Goal: Task Accomplishment & Management: Use online tool/utility

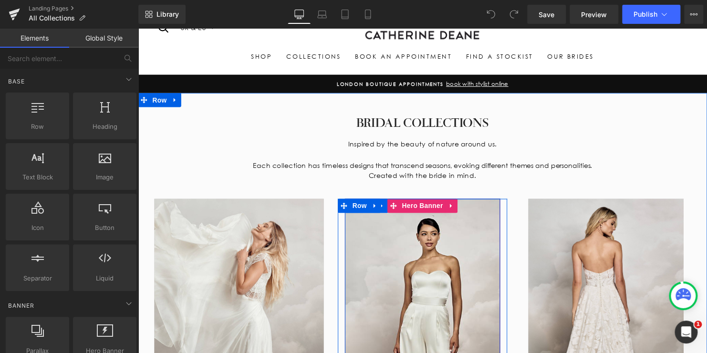
scroll to position [143, 0]
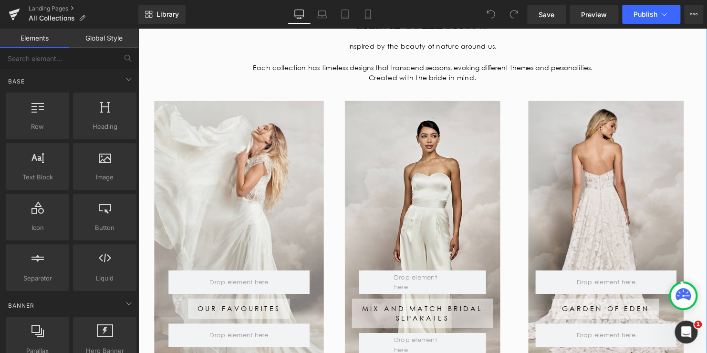
click at [608, 154] on div at bounding box center [612, 240] width 157 height 277
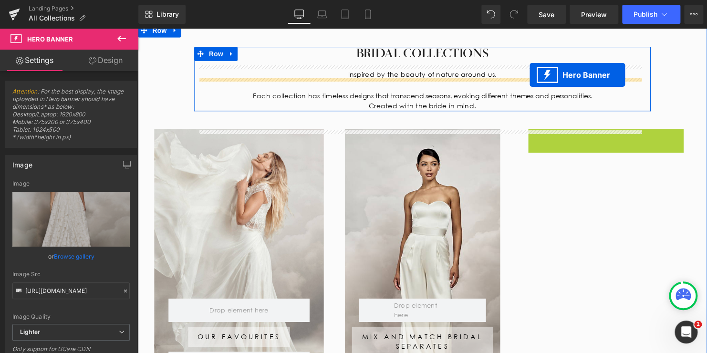
scroll to position [48, 0]
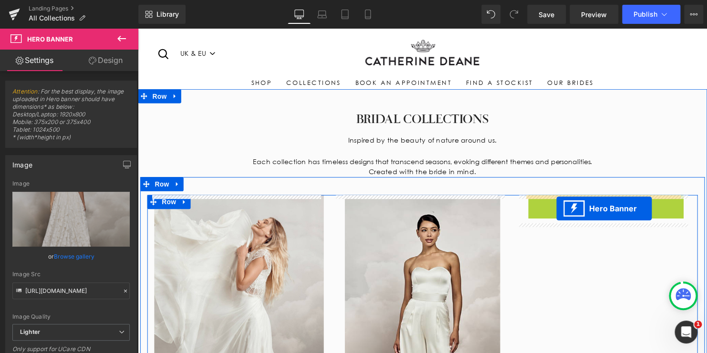
drag, startPoint x: 608, startPoint y: 64, endPoint x: 563, endPoint y: 211, distance: 153.7
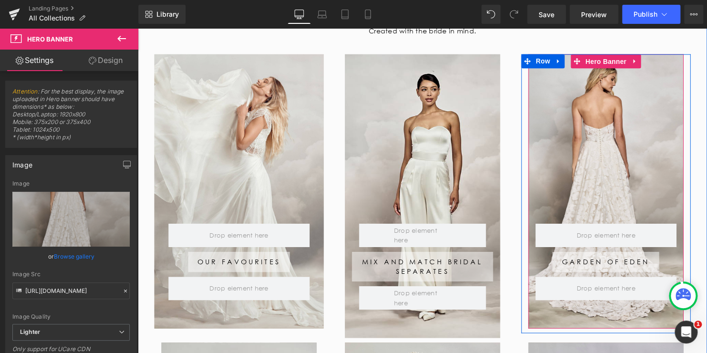
scroll to position [143, 0]
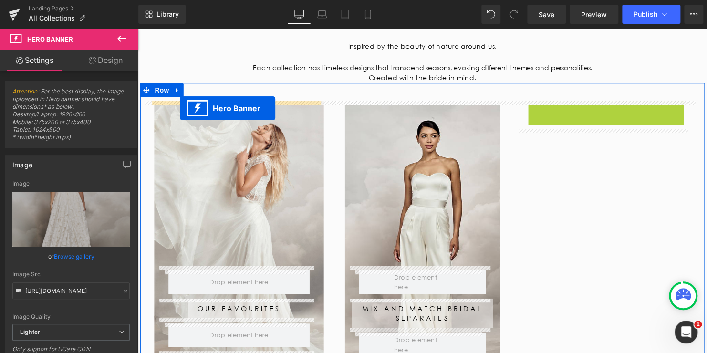
drag, startPoint x: 605, startPoint y: 65, endPoint x: 181, endPoint y: 109, distance: 426.6
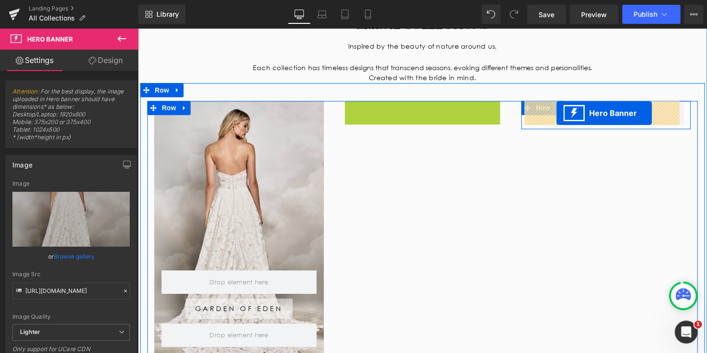
drag, startPoint x: 415, startPoint y: 110, endPoint x: 562, endPoint y: 114, distance: 146.9
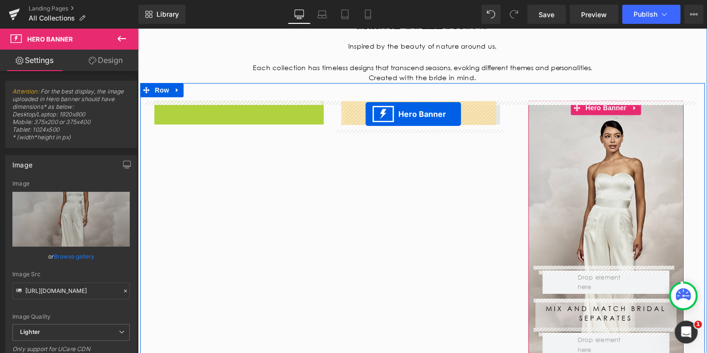
drag, startPoint x: 237, startPoint y: 108, endPoint x: 369, endPoint y: 115, distance: 131.3
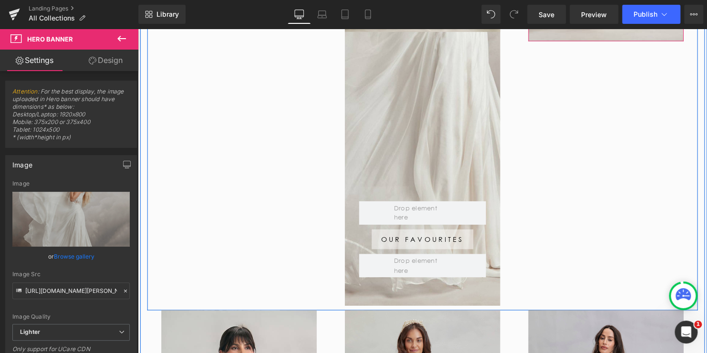
scroll to position [477, 0]
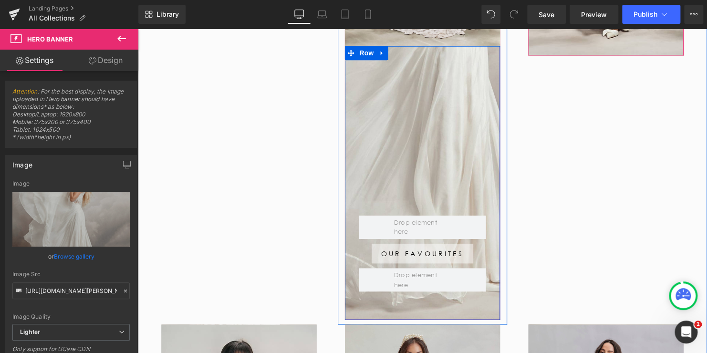
click at [454, 80] on div "Row Our Favourites Button Row Row" at bounding box center [426, 184] width 157 height 277
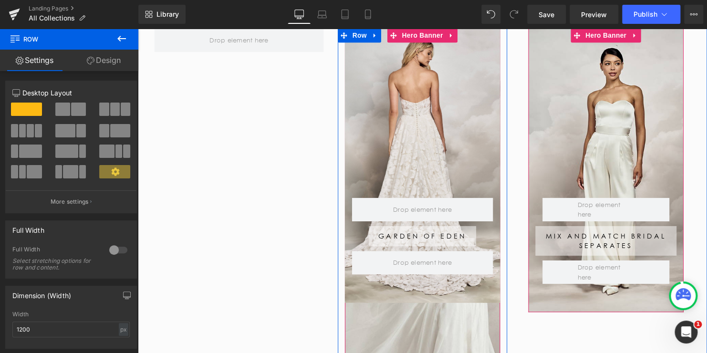
scroll to position [95, 0]
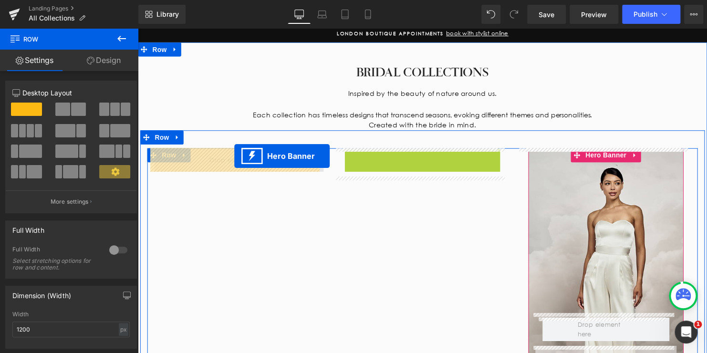
drag, startPoint x: 416, startPoint y: 160, endPoint x: 232, endPoint y: 158, distance: 184.5
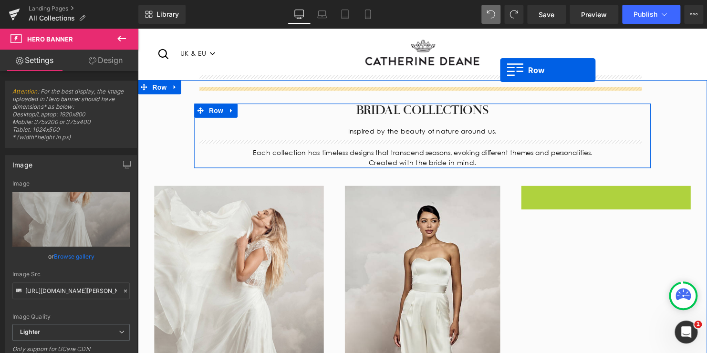
scroll to position [0, 0]
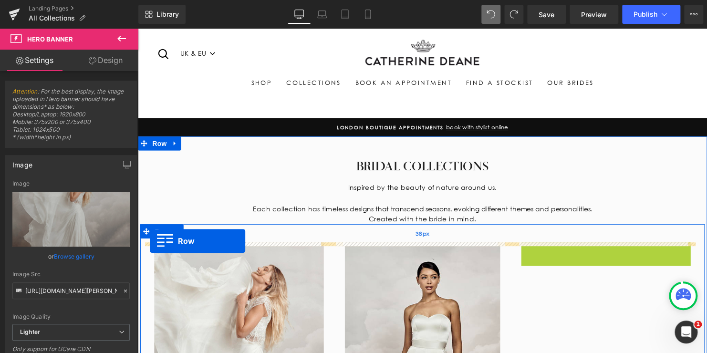
drag, startPoint x: 531, startPoint y: 61, endPoint x: 150, endPoint y: 244, distance: 422.0
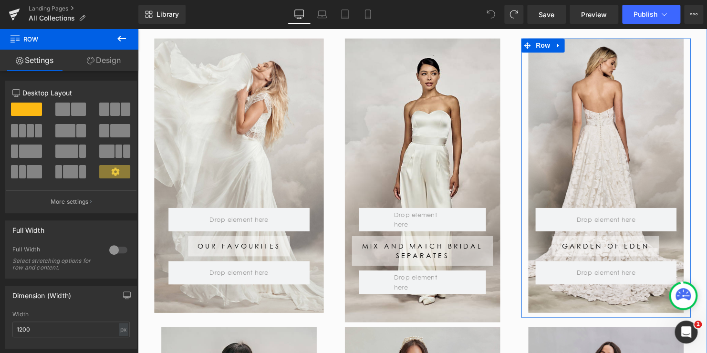
scroll to position [191, 0]
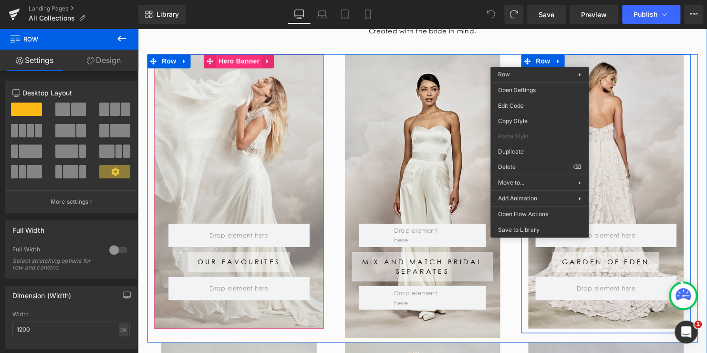
click at [232, 61] on span "Hero Banner" at bounding box center [240, 61] width 46 height 14
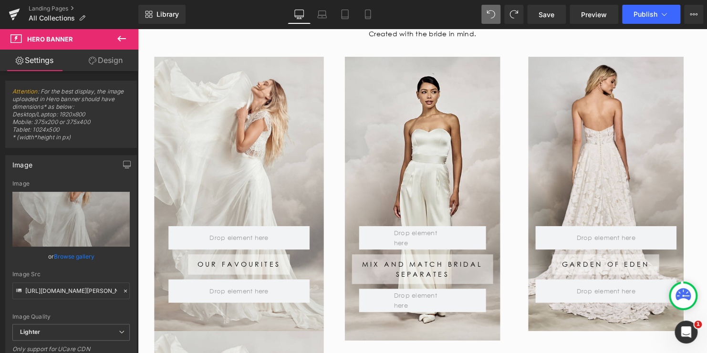
scroll to position [170, 0]
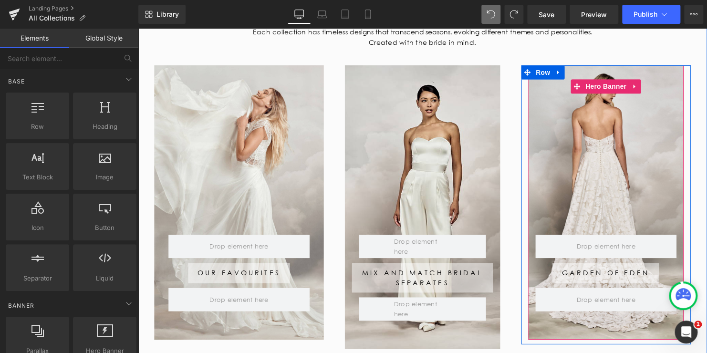
click at [608, 75] on div at bounding box center [612, 204] width 157 height 277
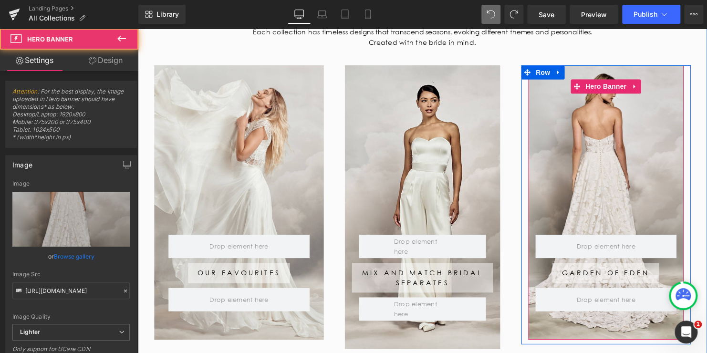
click at [604, 79] on div at bounding box center [612, 204] width 157 height 277
click at [602, 72] on div at bounding box center [612, 204] width 157 height 277
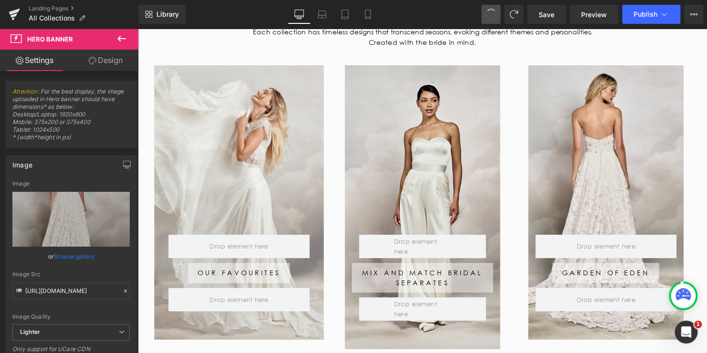
click at [495, 15] on span at bounding box center [490, 14] width 12 height 12
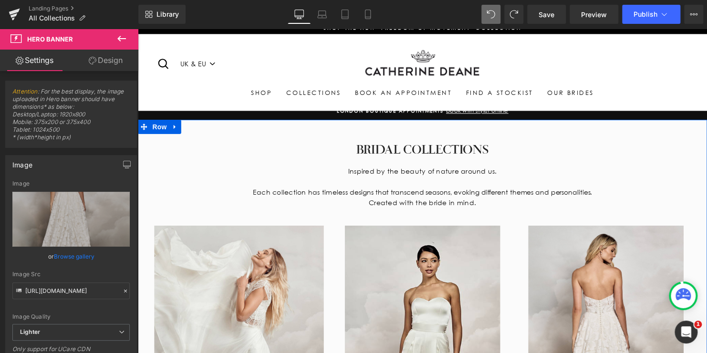
scroll to position [95, 0]
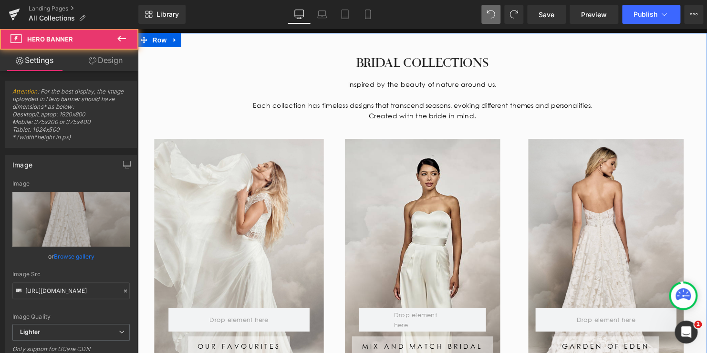
click at [587, 161] on div "Row [GEOGRAPHIC_DATA] [GEOGRAPHIC_DATA] Hero Banner" at bounding box center [612, 278] width 157 height 277
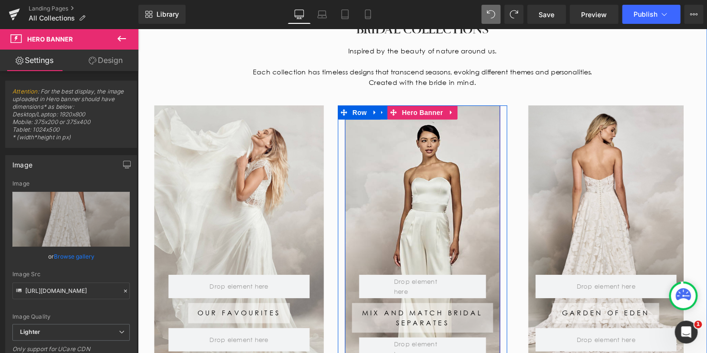
scroll to position [113, 0]
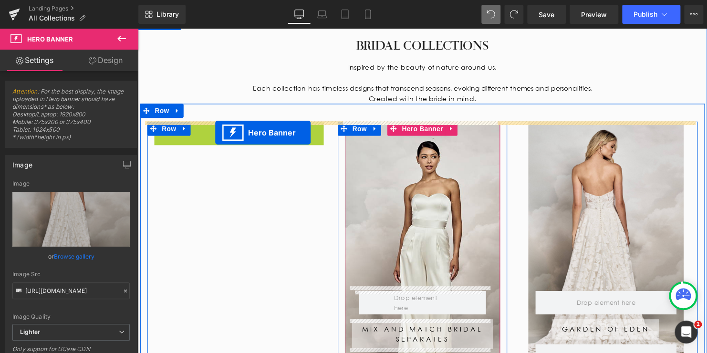
drag, startPoint x: 235, startPoint y: 129, endPoint x: 216, endPoint y: 134, distance: 19.7
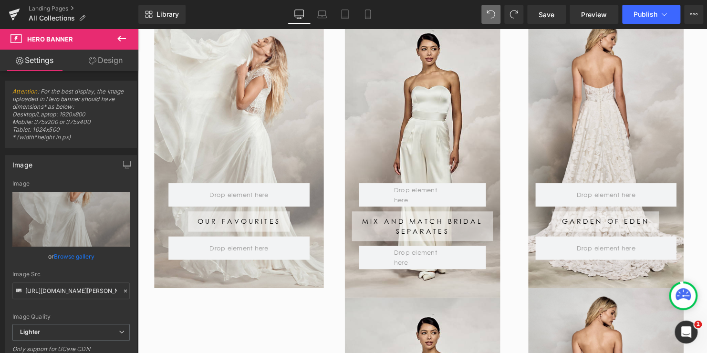
scroll to position [170, 0]
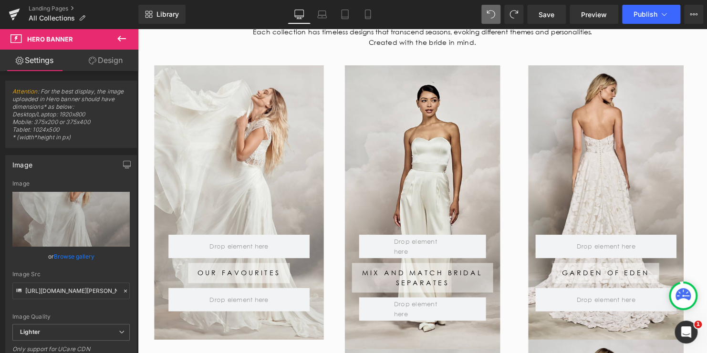
click at [226, 82] on div "Row Our Favourites Button Row Row" at bounding box center [240, 204] width 172 height 277
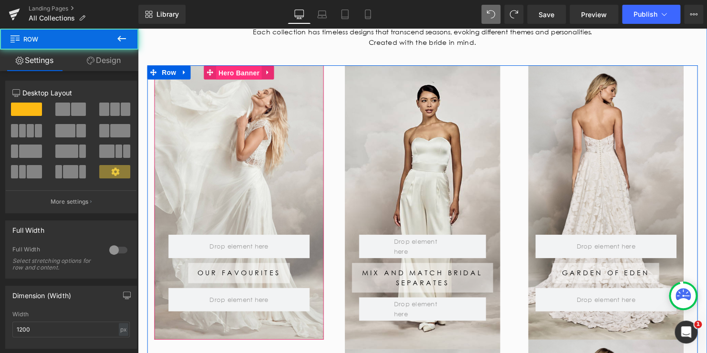
click at [229, 71] on span "Hero Banner" at bounding box center [240, 73] width 46 height 14
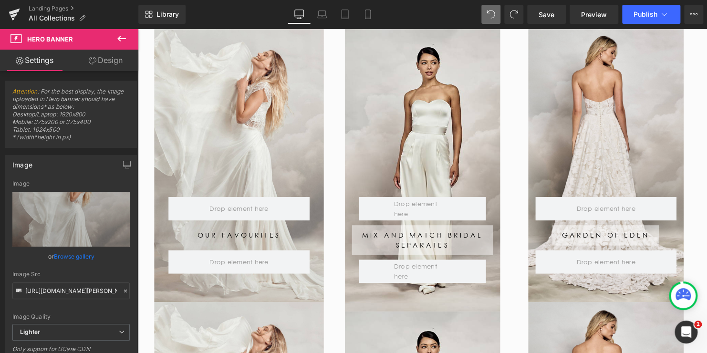
scroll to position [160, 0]
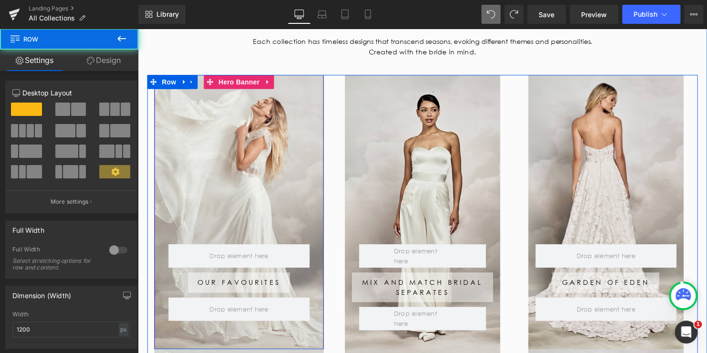
click at [236, 102] on div "Row Our Favourites Button Row Row" at bounding box center [240, 213] width 172 height 277
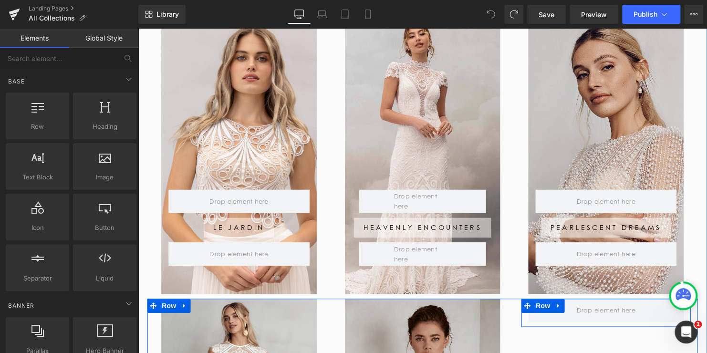
scroll to position [723, 0]
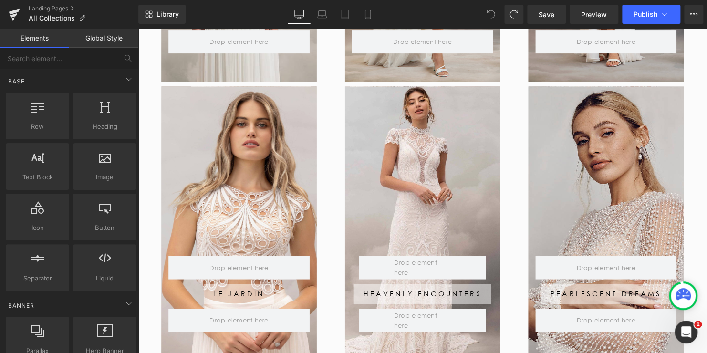
click at [602, 106] on div at bounding box center [612, 225] width 157 height 277
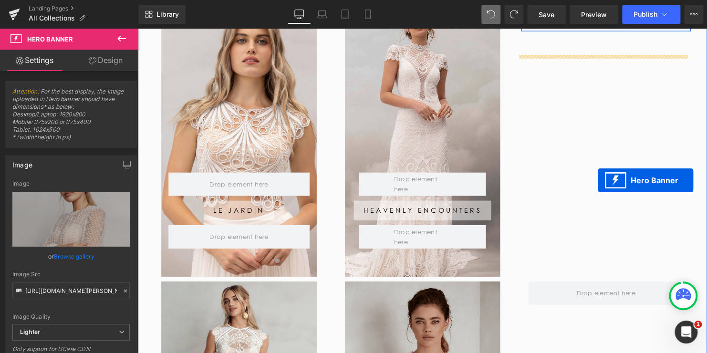
scroll to position [818, 0]
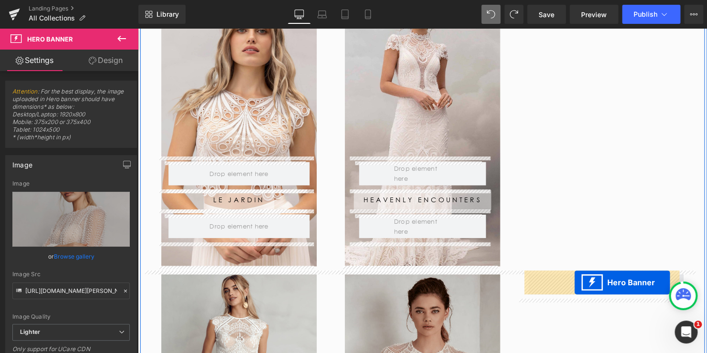
drag, startPoint x: 603, startPoint y: 94, endPoint x: 580, endPoint y: 286, distance: 193.0
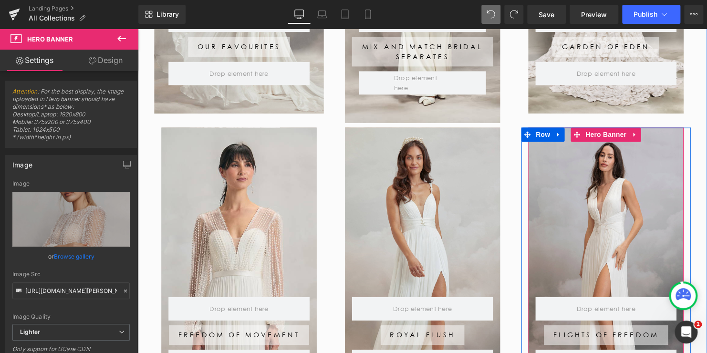
scroll to position [389, 0]
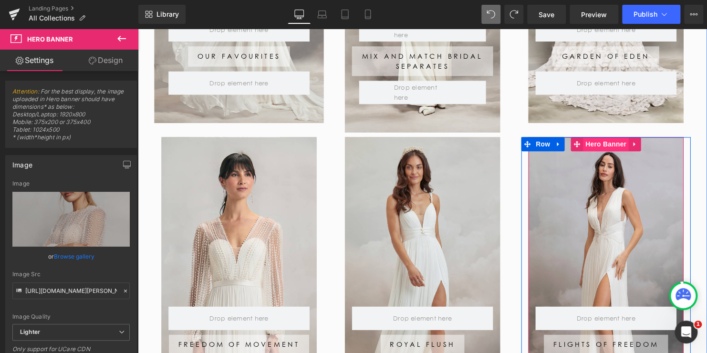
click at [599, 146] on span "Hero Banner" at bounding box center [612, 146] width 46 height 14
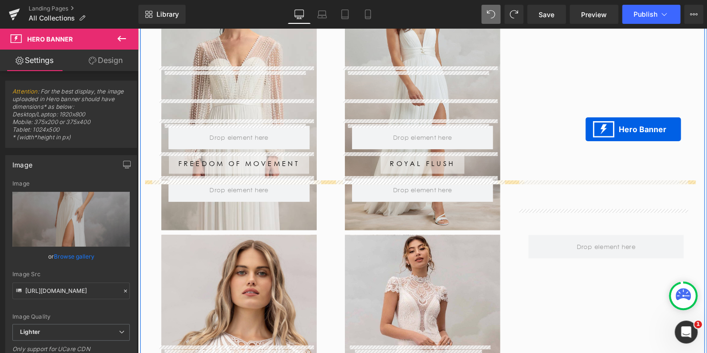
scroll to position [627, 0]
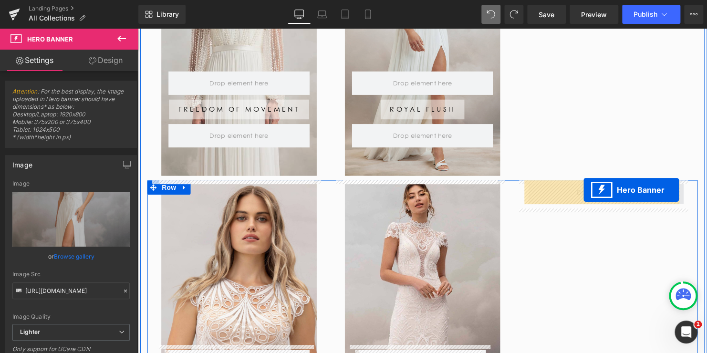
drag, startPoint x: 599, startPoint y: 146, endPoint x: 590, endPoint y: 193, distance: 47.7
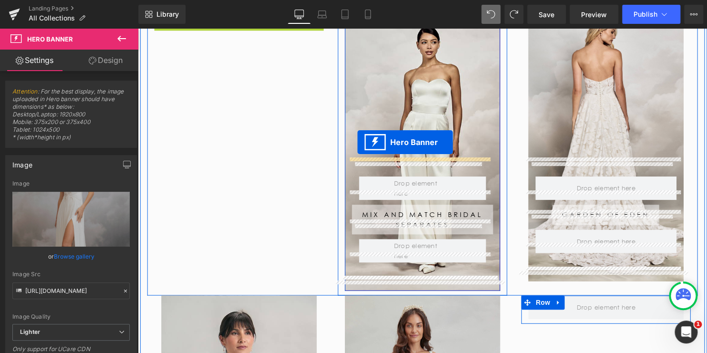
scroll to position [332, 0]
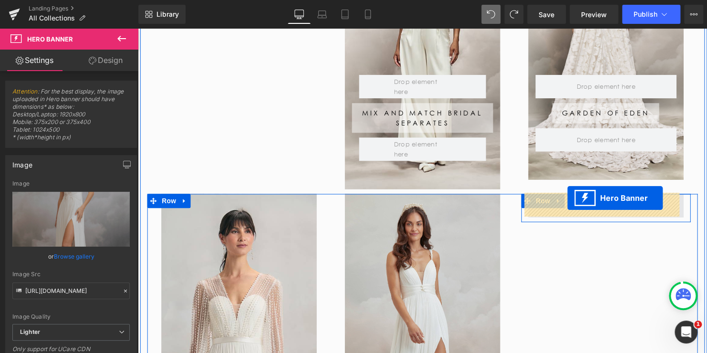
drag, startPoint x: 228, startPoint y: 46, endPoint x: 573, endPoint y: 201, distance: 378.2
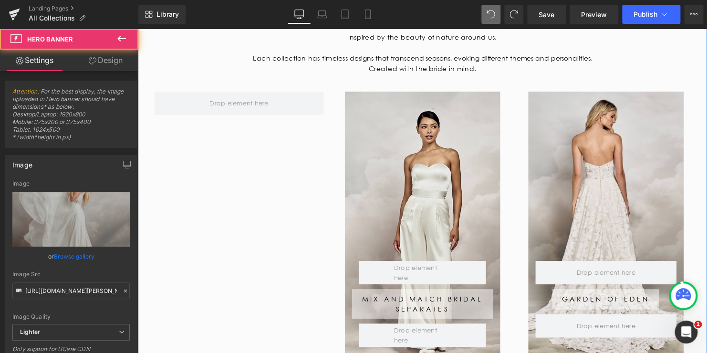
scroll to position [141, 0]
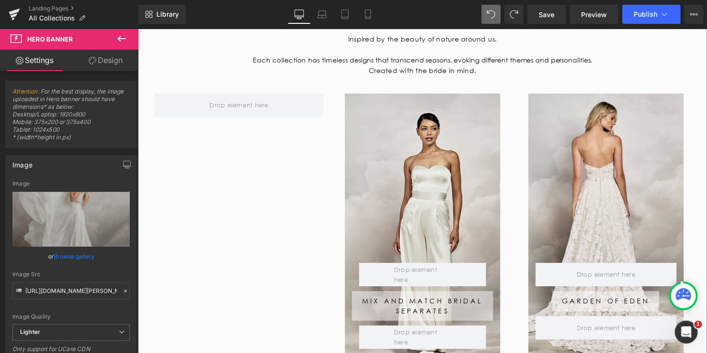
click at [598, 127] on div at bounding box center [612, 232] width 157 height 277
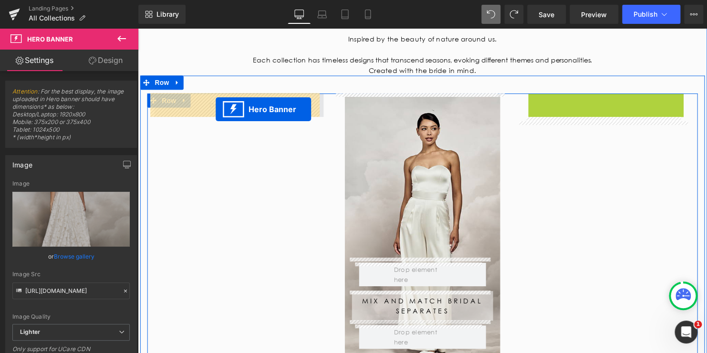
drag, startPoint x: 495, startPoint y: 122, endPoint x: 217, endPoint y: 111, distance: 278.7
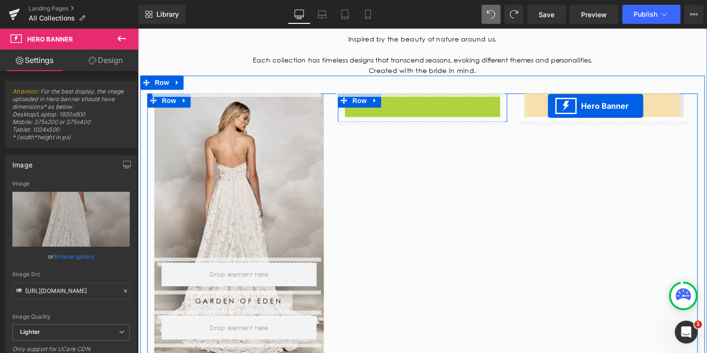
drag, startPoint x: 424, startPoint y: 104, endPoint x: 554, endPoint y: 107, distance: 129.7
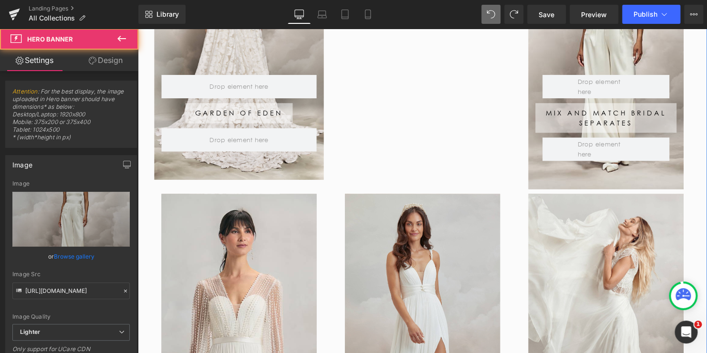
scroll to position [332, 0]
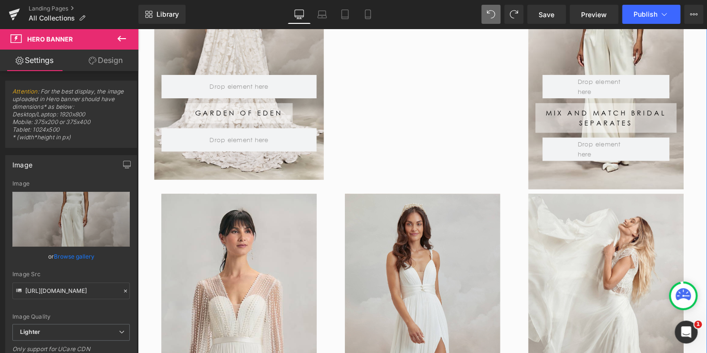
click at [613, 249] on div "Row Our Favourites Button Row Row" at bounding box center [612, 334] width 157 height 277
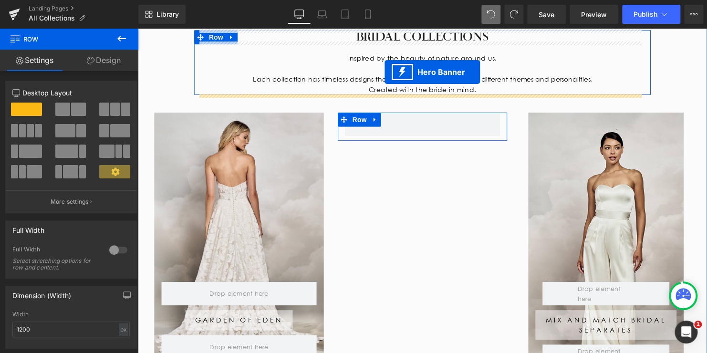
scroll to position [113, 0]
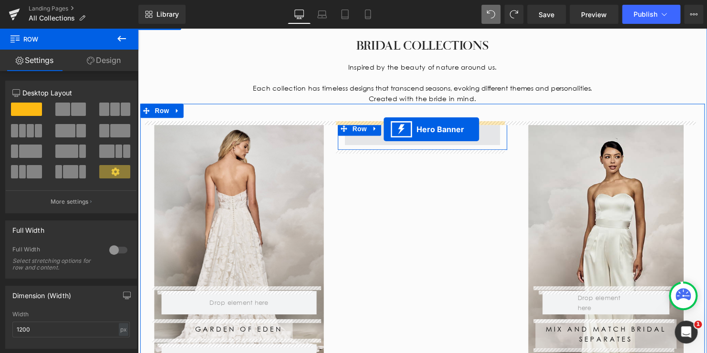
drag, startPoint x: 604, startPoint y: 201, endPoint x: 387, endPoint y: 131, distance: 228.0
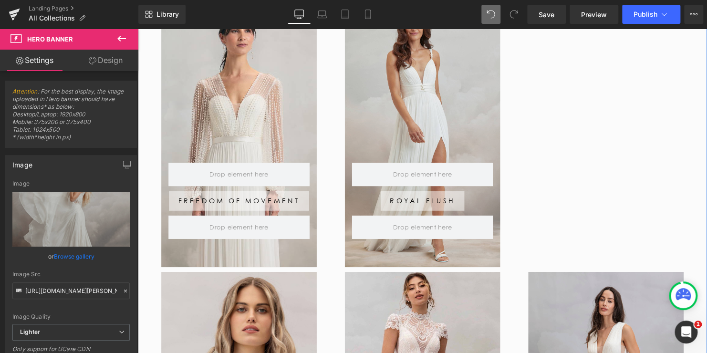
scroll to position [589, 0]
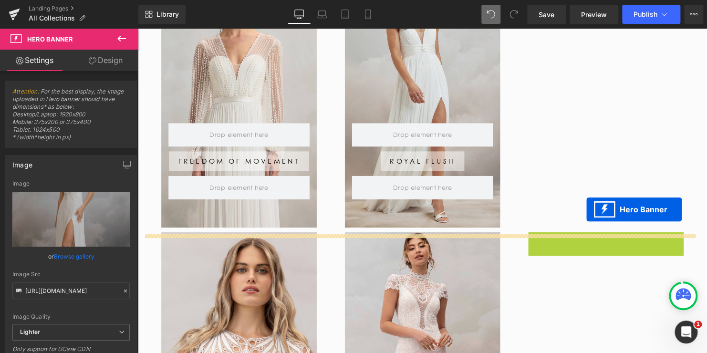
scroll to position [446, 0]
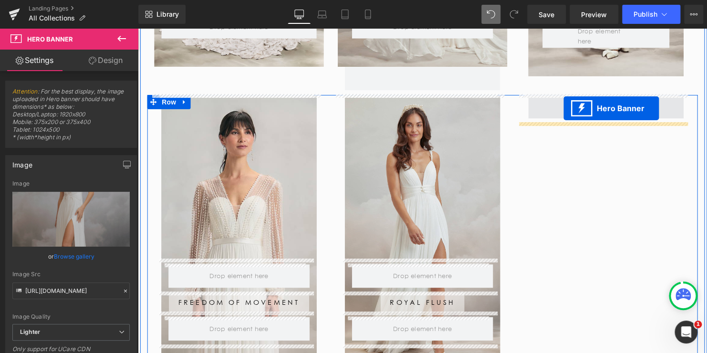
drag, startPoint x: 599, startPoint y: 246, endPoint x: 569, endPoint y: 109, distance: 139.6
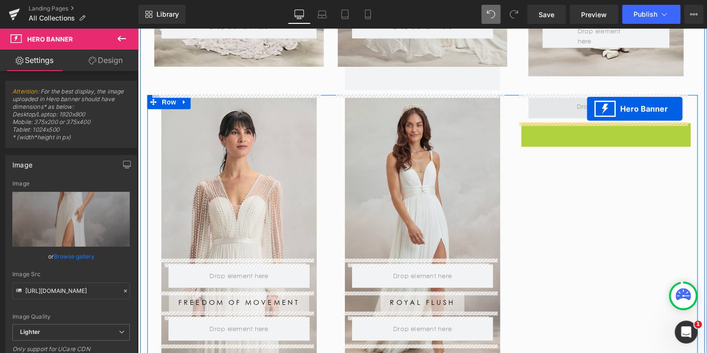
drag, startPoint x: 602, startPoint y: 129, endPoint x: 593, endPoint y: 110, distance: 21.5
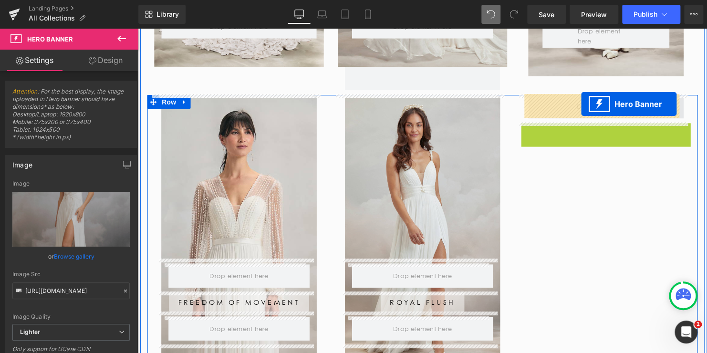
drag, startPoint x: 604, startPoint y: 128, endPoint x: 587, endPoint y: 105, distance: 28.3
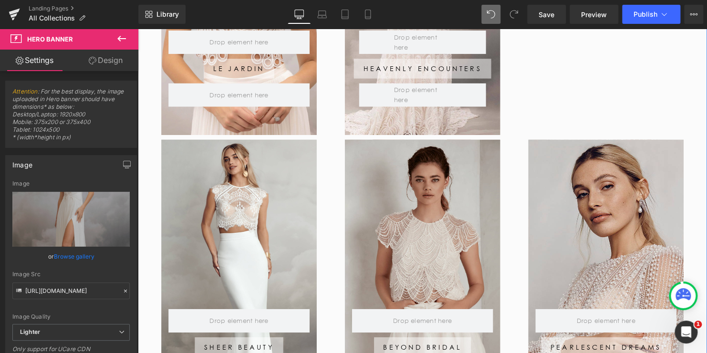
scroll to position [971, 0]
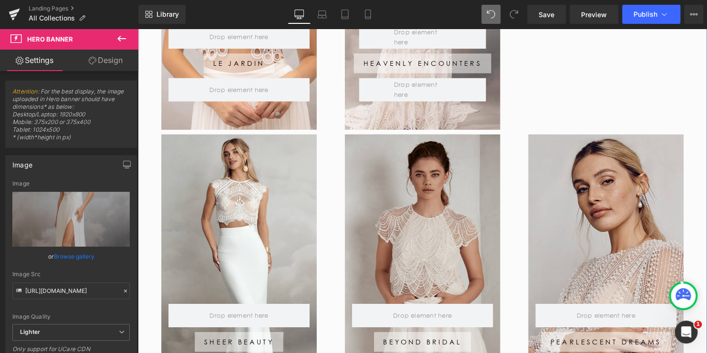
click at [613, 236] on div at bounding box center [612, 274] width 157 height 277
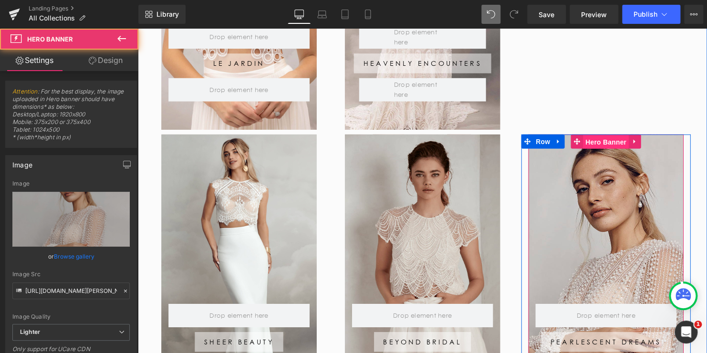
click at [603, 145] on span "Hero Banner" at bounding box center [612, 143] width 46 height 14
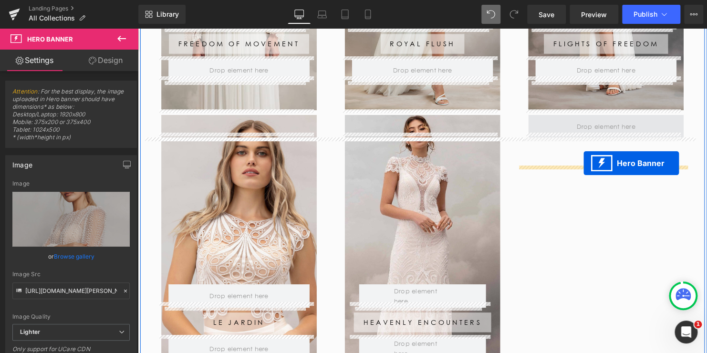
scroll to position [685, 0]
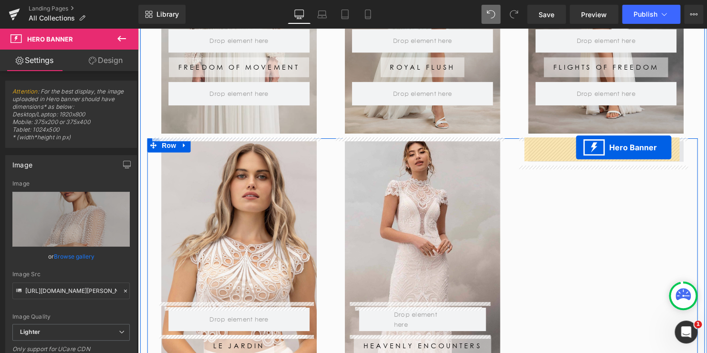
drag, startPoint x: 604, startPoint y: 285, endPoint x: 582, endPoint y: 149, distance: 137.6
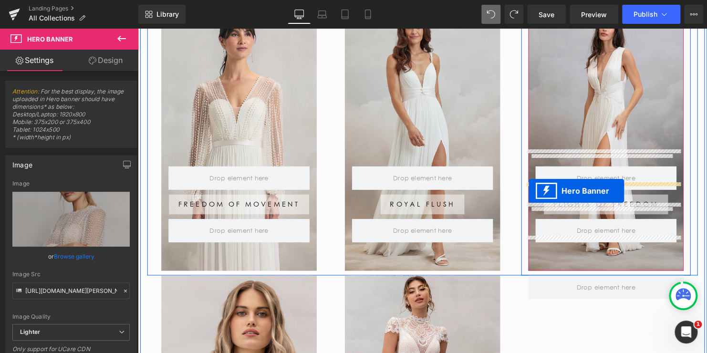
scroll to position [587, 0]
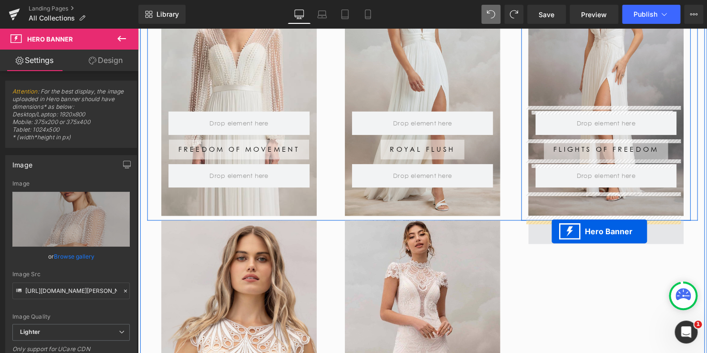
drag, startPoint x: 420, startPoint y: 84, endPoint x: 557, endPoint y: 234, distance: 203.1
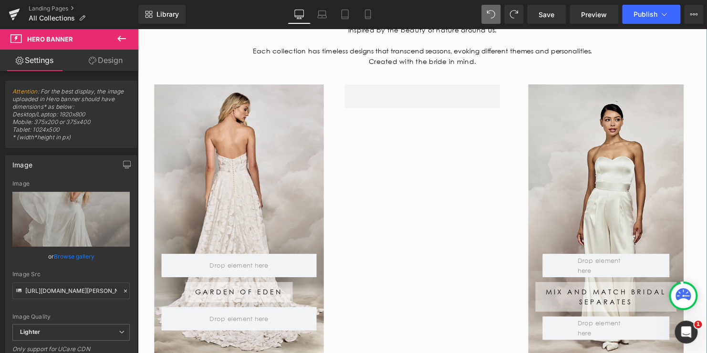
scroll to position [110, 0]
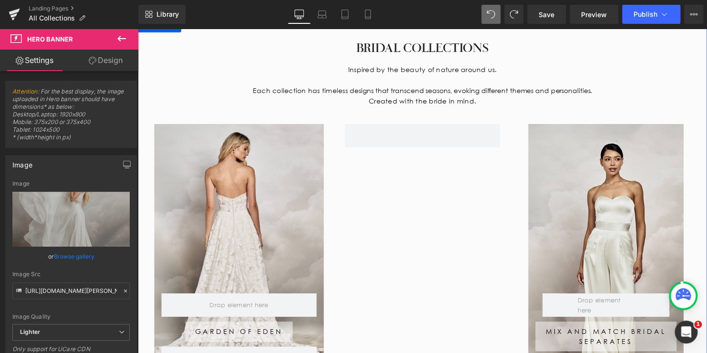
click at [599, 137] on div "Row Mix and Match Bridal Separates Button Row Row 50px Hero Banner" at bounding box center [612, 269] width 157 height 288
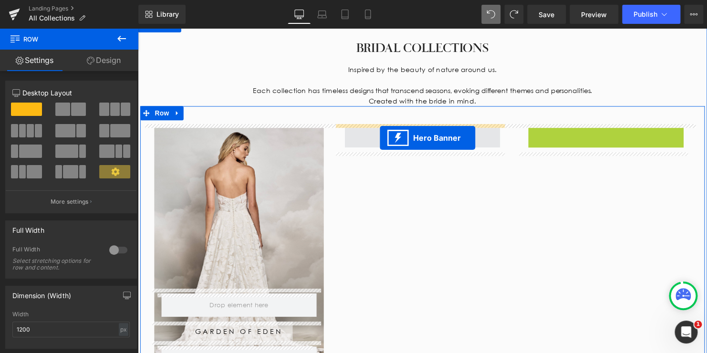
drag, startPoint x: 600, startPoint y: 135, endPoint x: 383, endPoint y: 139, distance: 217.0
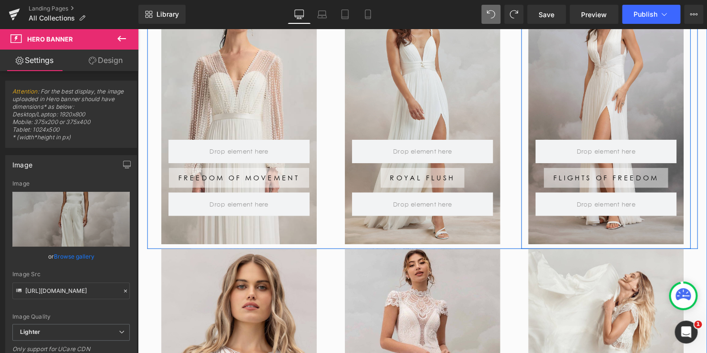
scroll to position [730, 0]
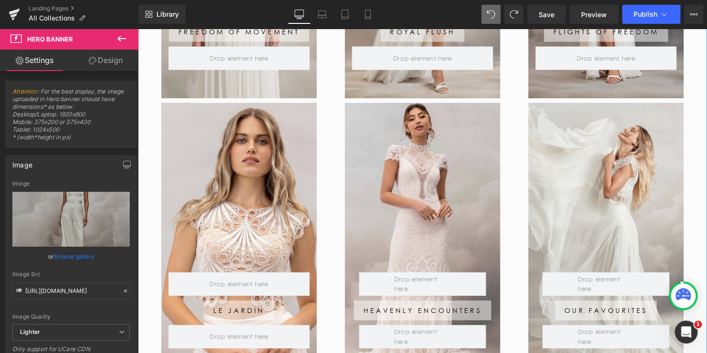
click at [615, 143] on div "Row Our Favourites Button Row Row" at bounding box center [612, 242] width 157 height 277
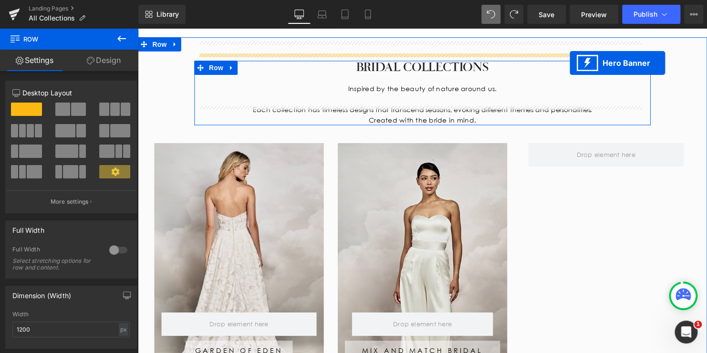
scroll to position [72, 0]
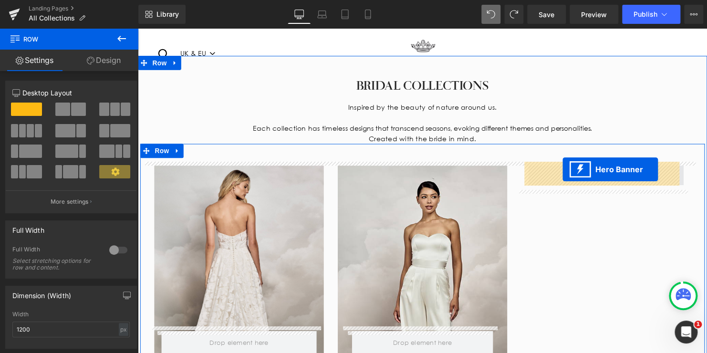
drag, startPoint x: 604, startPoint y: 116, endPoint x: 568, endPoint y: 171, distance: 65.6
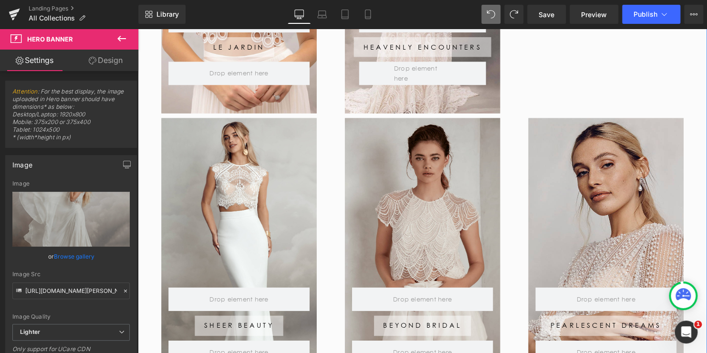
scroll to position [1026, 0]
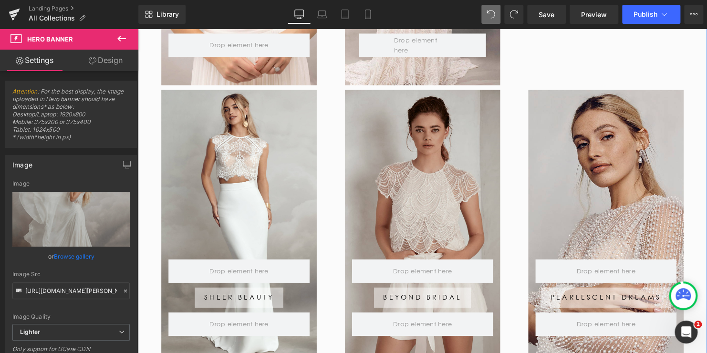
click at [589, 110] on div at bounding box center [612, 229] width 157 height 277
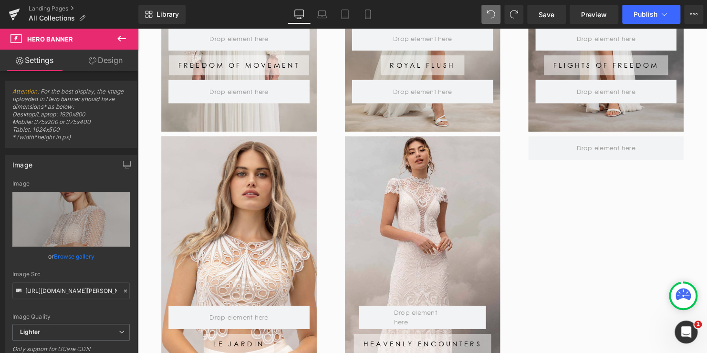
scroll to position [692, 0]
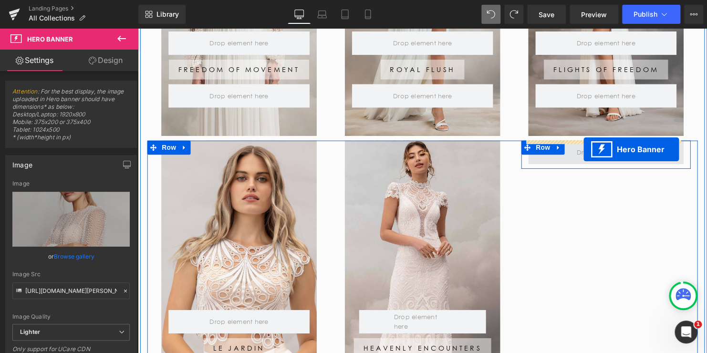
drag, startPoint x: 593, startPoint y: 99, endPoint x: 590, endPoint y: 151, distance: 52.1
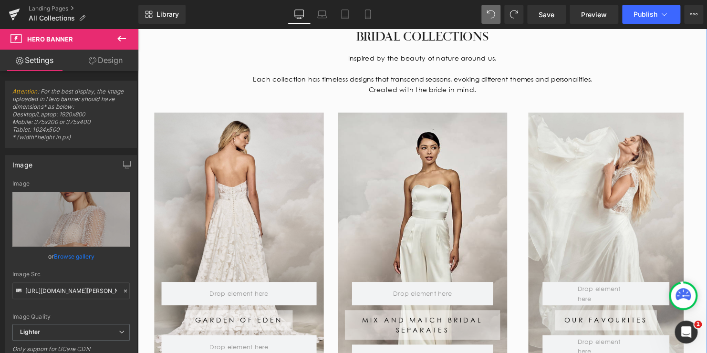
scroll to position [72, 0]
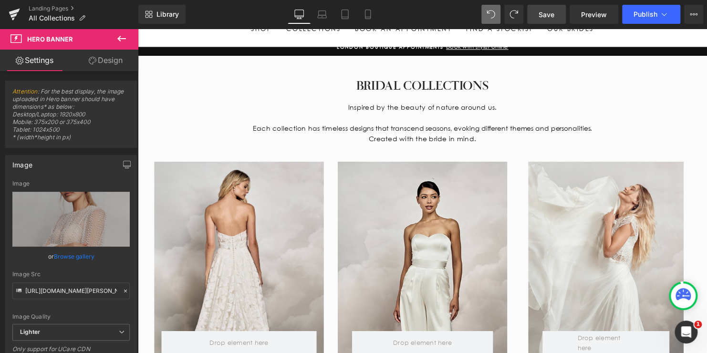
click at [539, 11] on span "Save" at bounding box center [546, 15] width 16 height 10
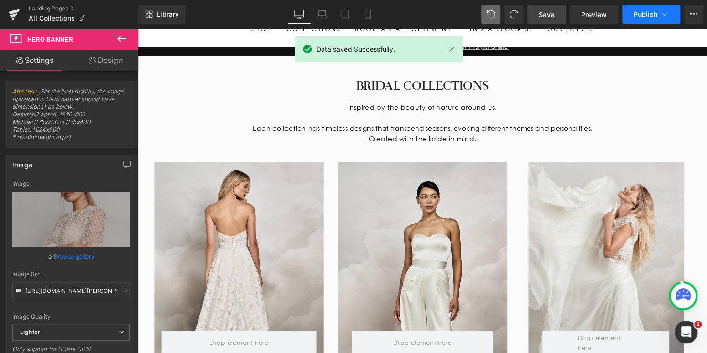
click at [637, 14] on span "Publish" at bounding box center [645, 14] width 24 height 8
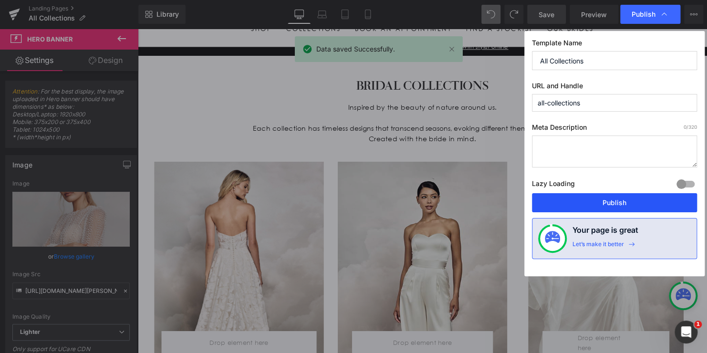
click at [605, 200] on button "Publish" at bounding box center [614, 202] width 165 height 19
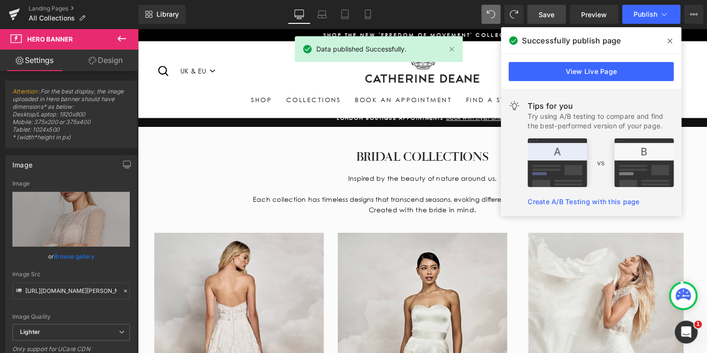
click at [667, 42] on icon at bounding box center [669, 41] width 5 height 8
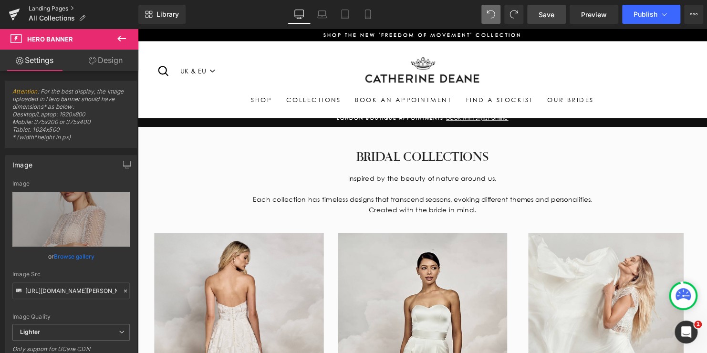
click at [56, 11] on link "Landing Pages" at bounding box center [84, 9] width 110 height 8
